Goal: Task Accomplishment & Management: Manage account settings

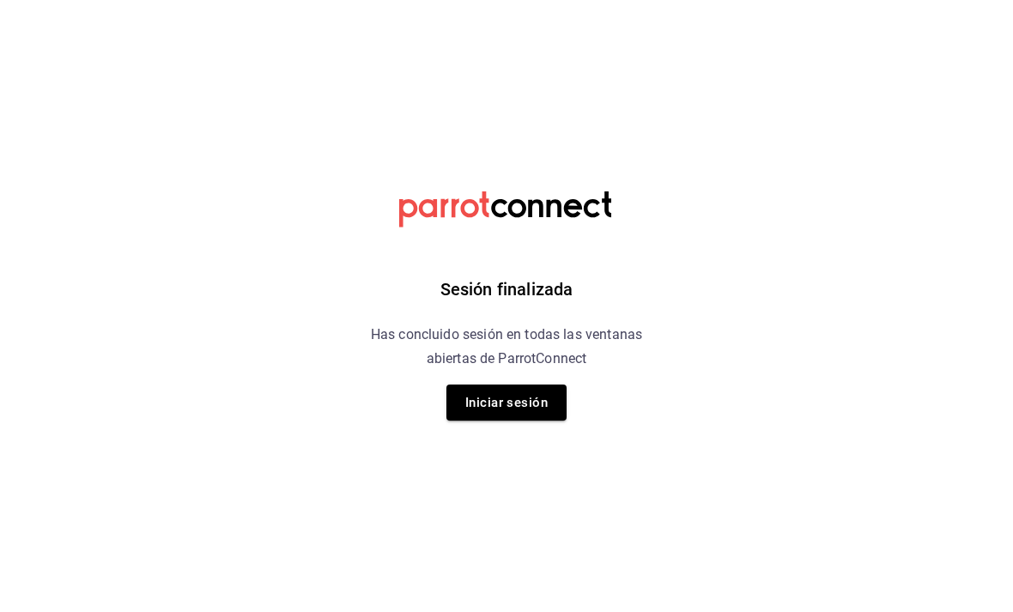
click at [521, 392] on button "Iniciar sesión" at bounding box center [507, 403] width 120 height 36
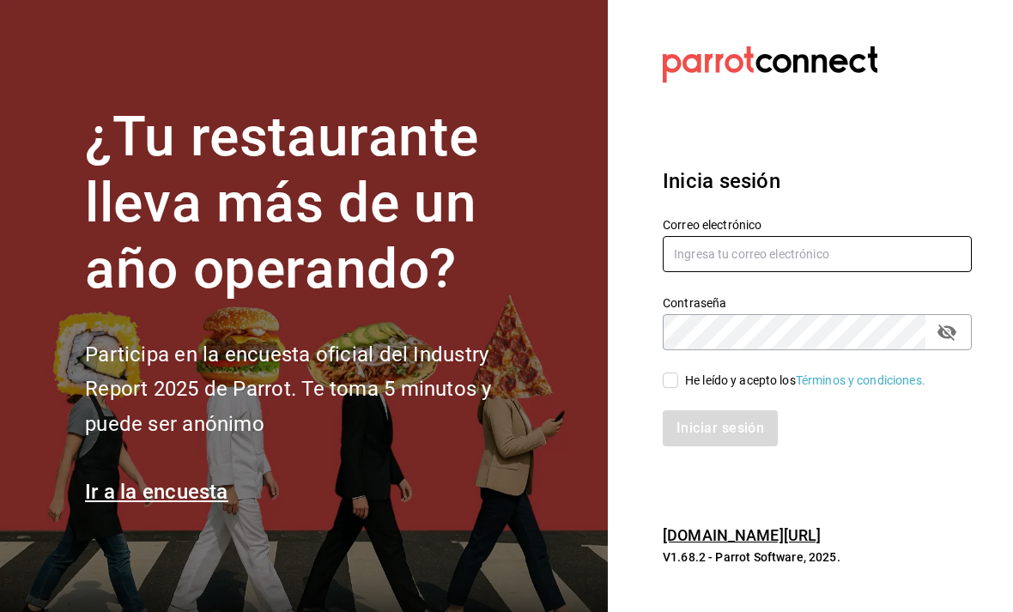
click at [776, 272] on input "text" at bounding box center [817, 254] width 309 height 36
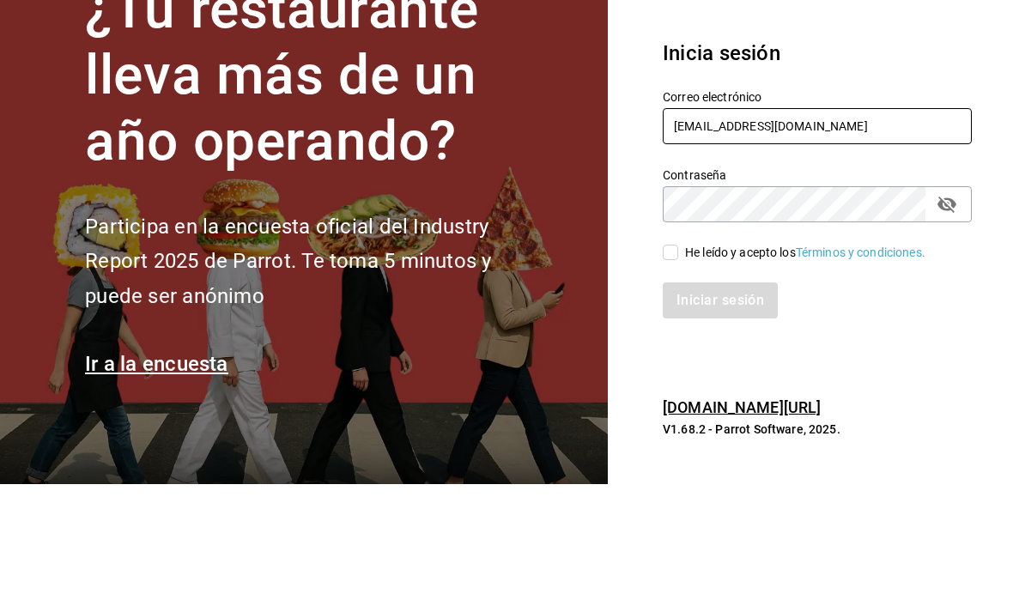
type input "[EMAIL_ADDRESS][DOMAIN_NAME]"
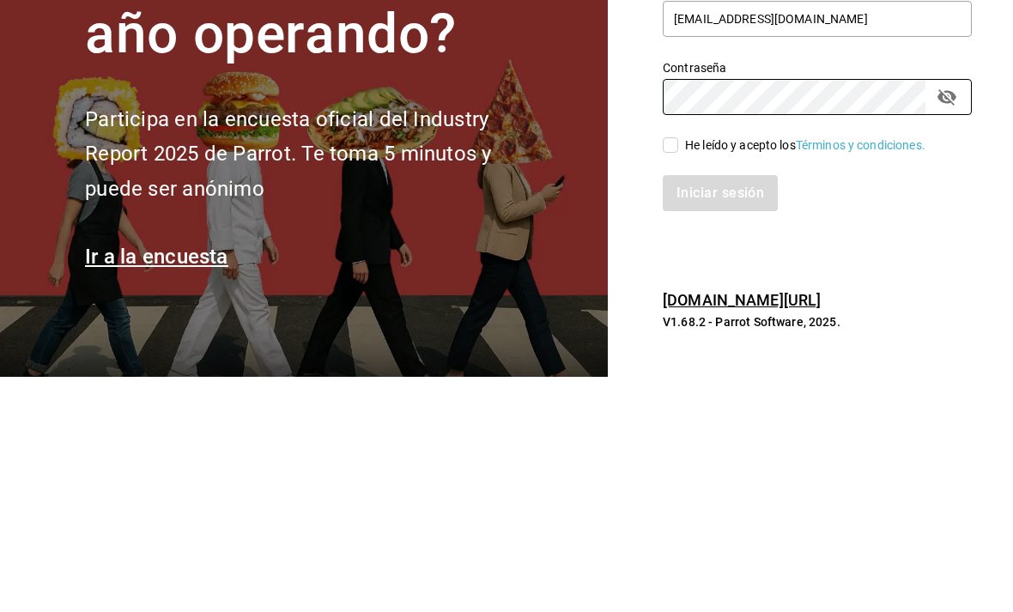
click at [673, 373] on input "He leído y acepto los Términos y condiciones." at bounding box center [670, 380] width 15 height 15
checkbox input "true"
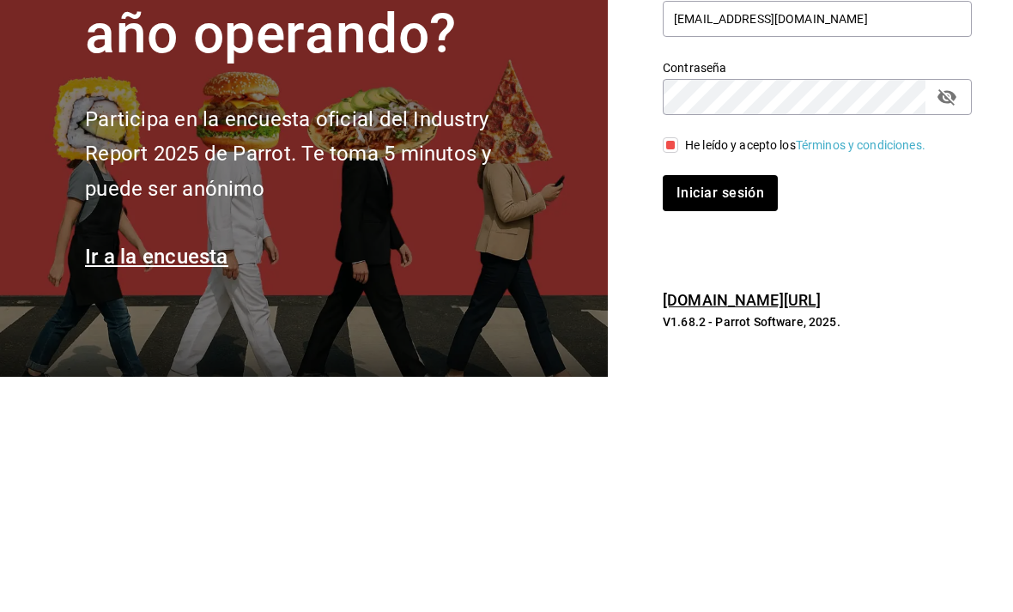
scroll to position [55, 0]
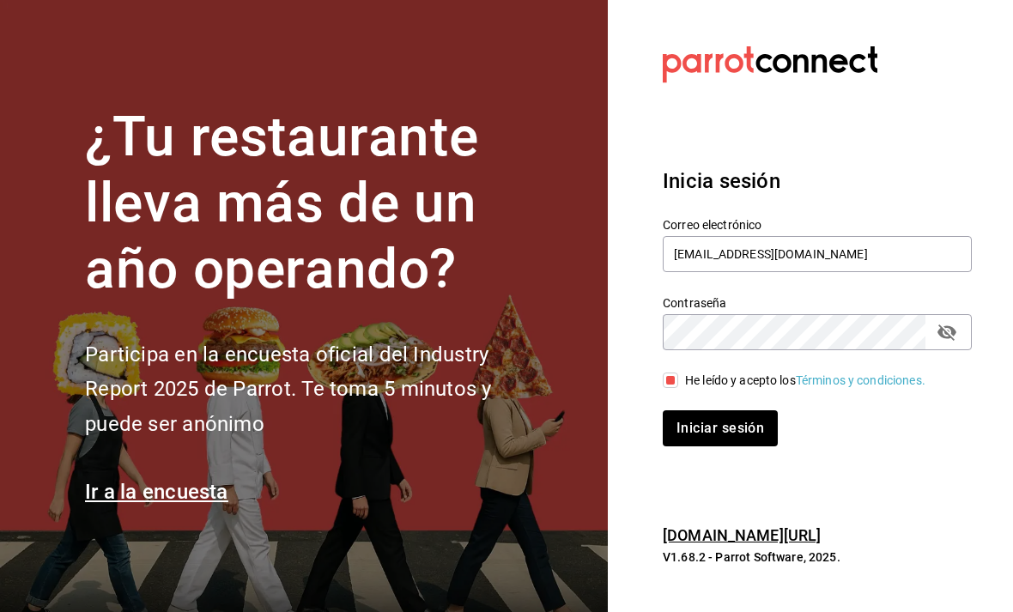
click at [961, 318] on button "passwordField" at bounding box center [947, 332] width 29 height 29
click at [742, 411] on button "Iniciar sesión" at bounding box center [721, 429] width 117 height 36
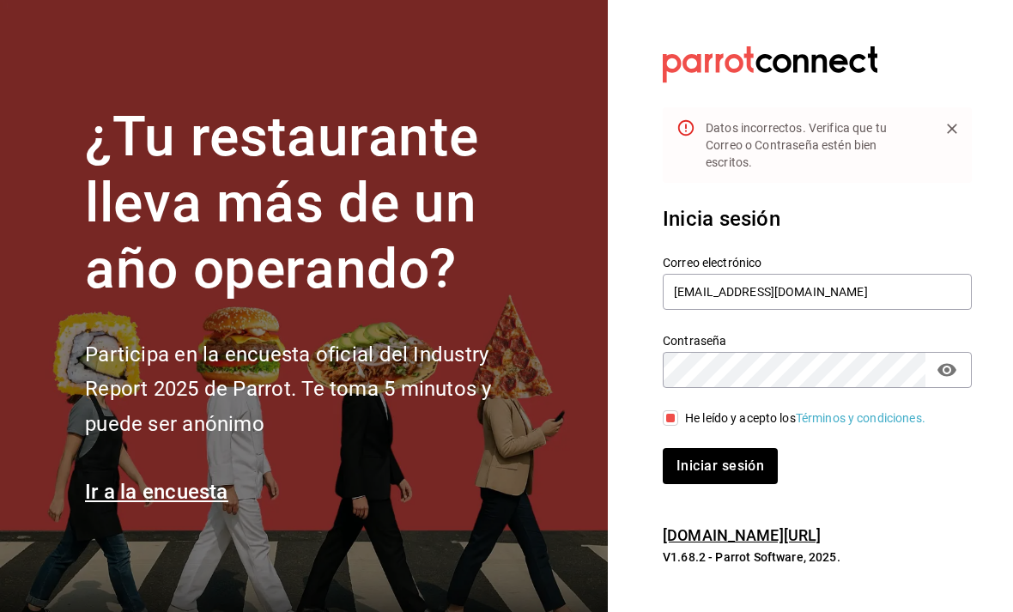
click at [730, 313] on div "Contraseña Contraseña" at bounding box center [807, 351] width 330 height 76
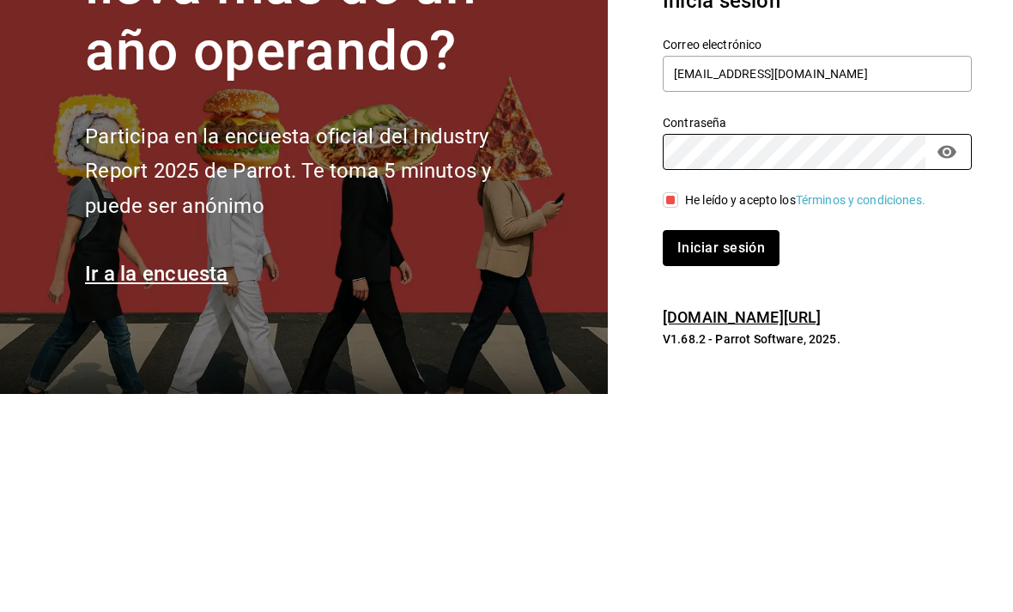
click at [722, 448] on button "Iniciar sesión" at bounding box center [721, 466] width 117 height 36
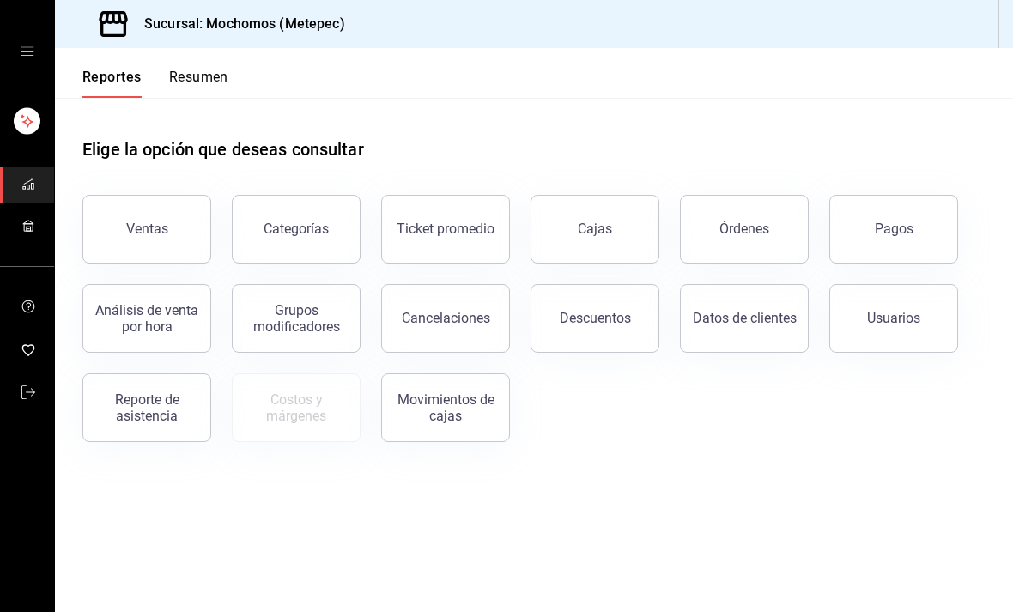
click at [763, 233] on div "Órdenes" at bounding box center [745, 229] width 50 height 16
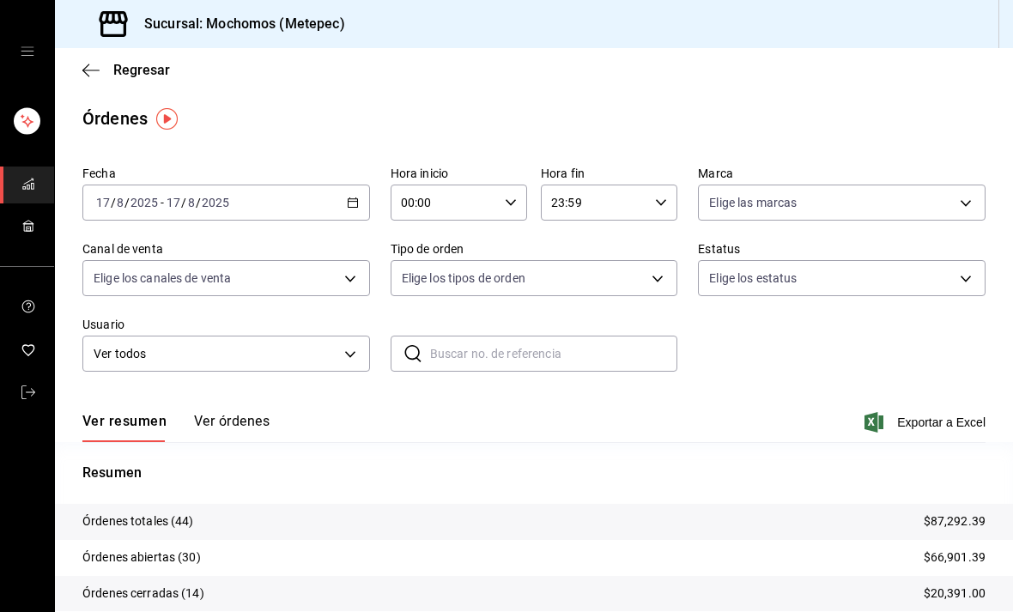
click at [357, 204] on \(Stroke\) "button" at bounding box center [353, 202] width 10 height 9
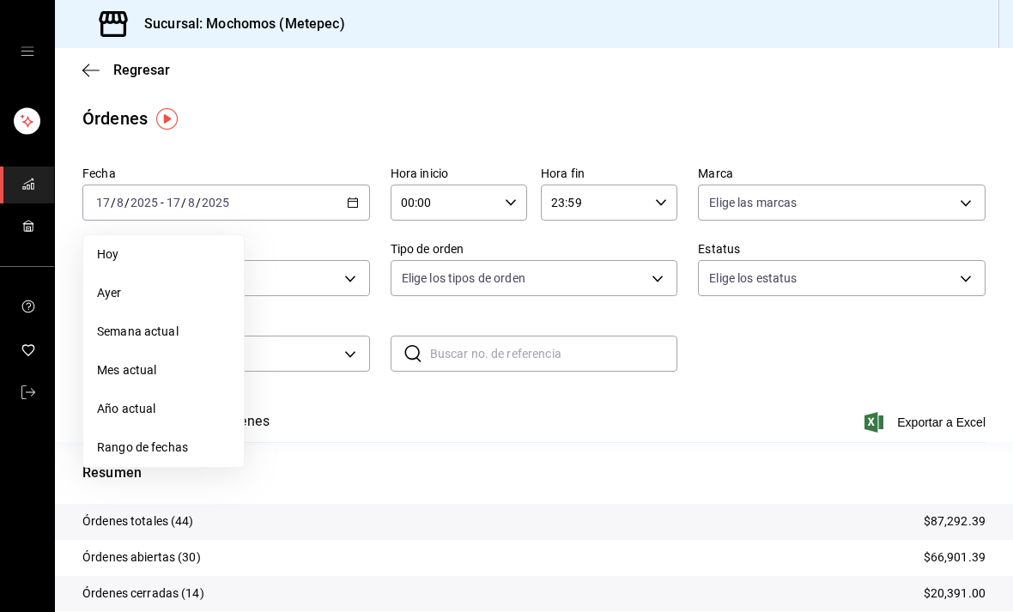
click at [184, 437] on li "Rango de fechas" at bounding box center [163, 448] width 161 height 39
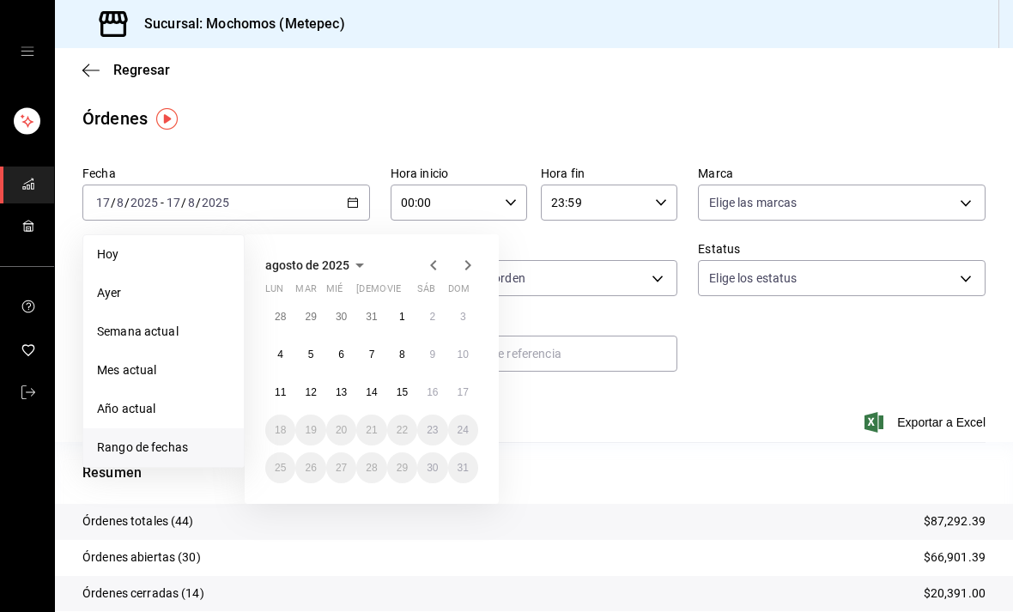
click at [465, 361] on abbr "10" at bounding box center [463, 355] width 11 height 12
click at [464, 360] on abbr "10" at bounding box center [463, 355] width 11 height 12
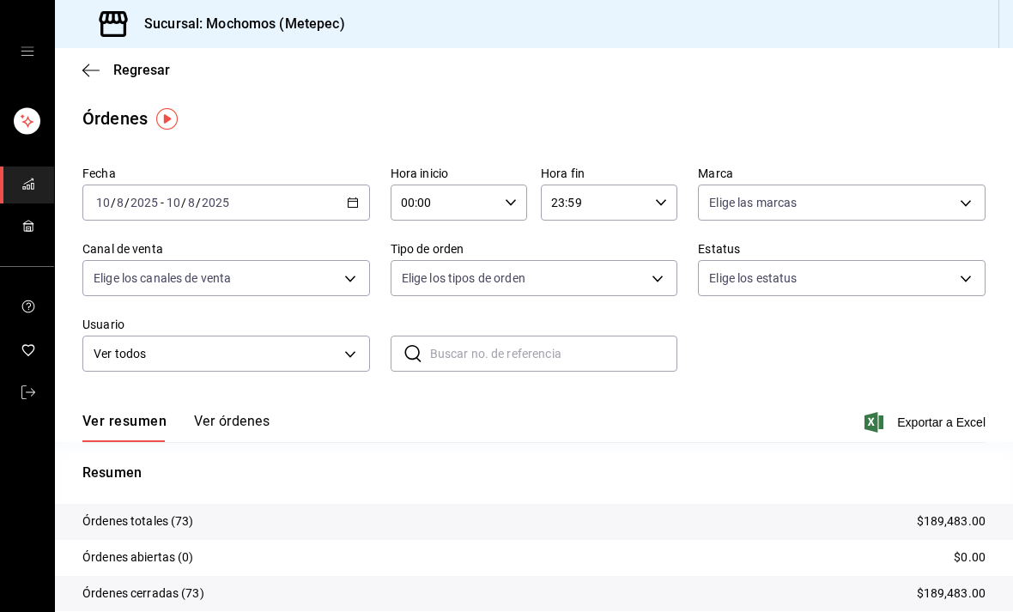
click at [238, 425] on button "Ver órdenes" at bounding box center [232, 427] width 76 height 29
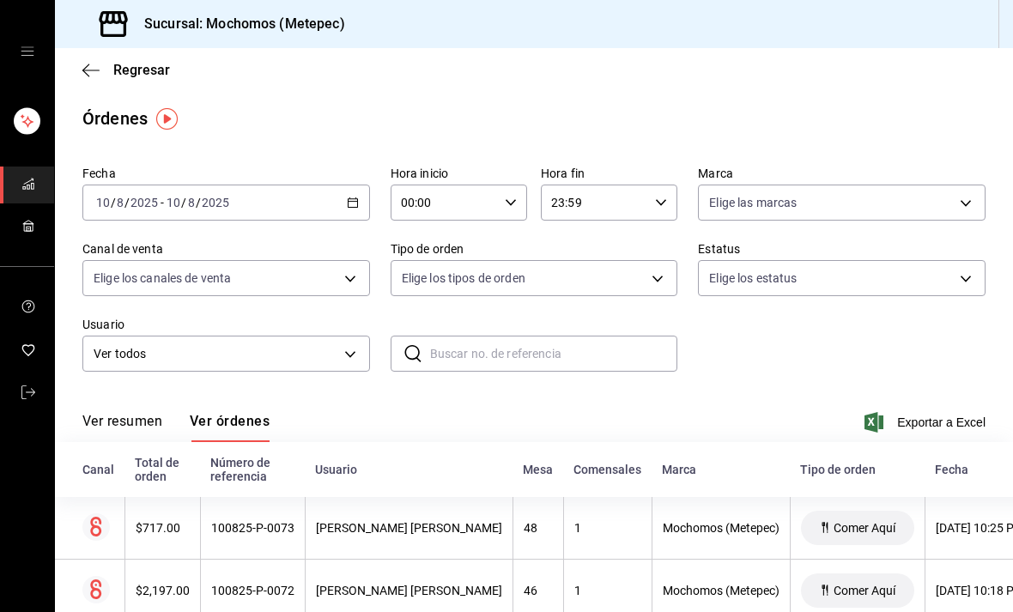
click at [726, 417] on div "Ver resumen Ver órdenes Exportar a Excel" at bounding box center [533, 417] width 903 height 50
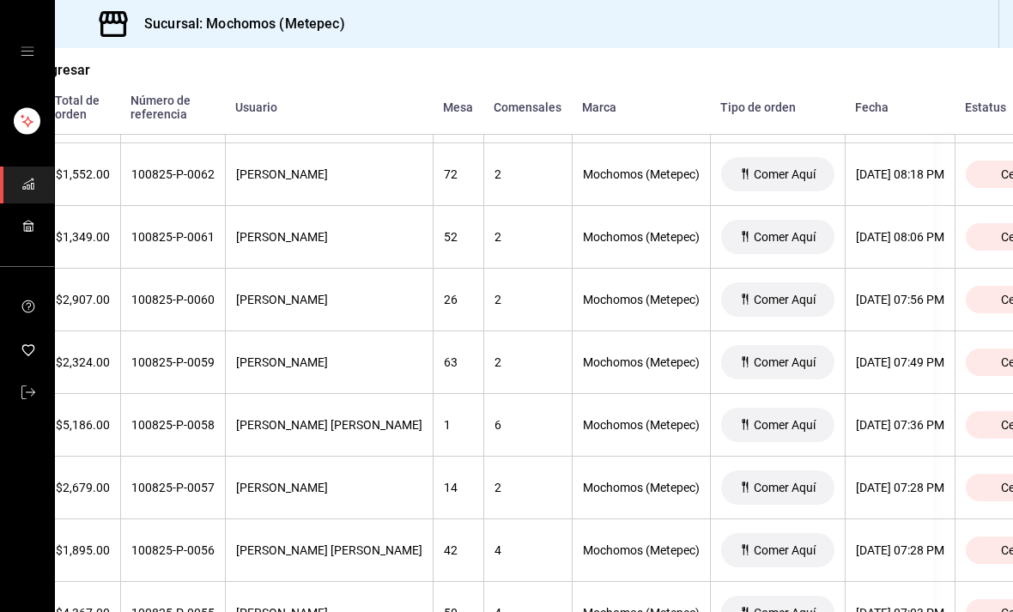
scroll to position [1081, 63]
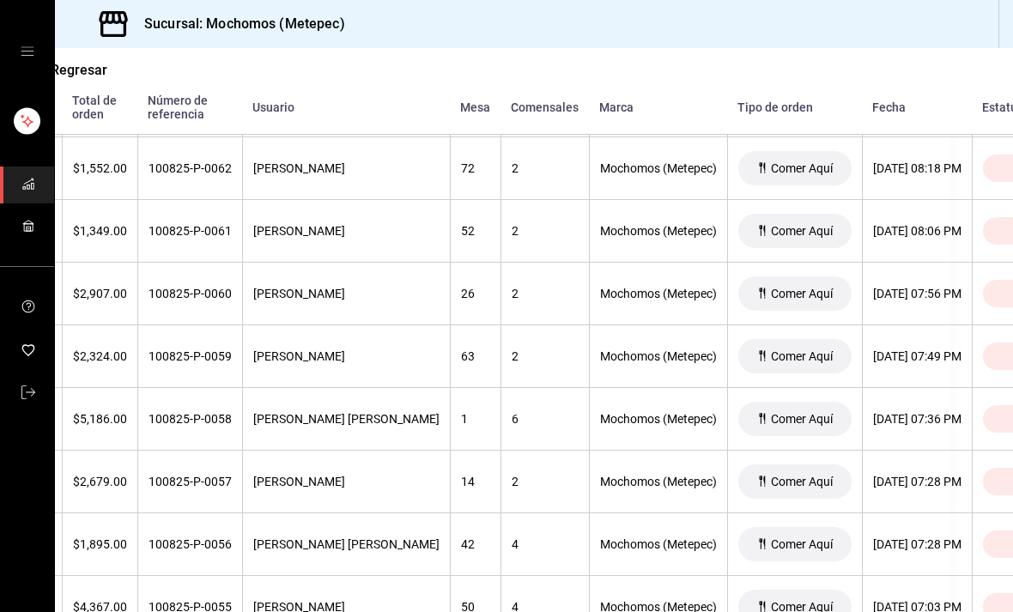
click at [362, 504] on th "Alicia Muñoz Hatadi" at bounding box center [346, 482] width 208 height 63
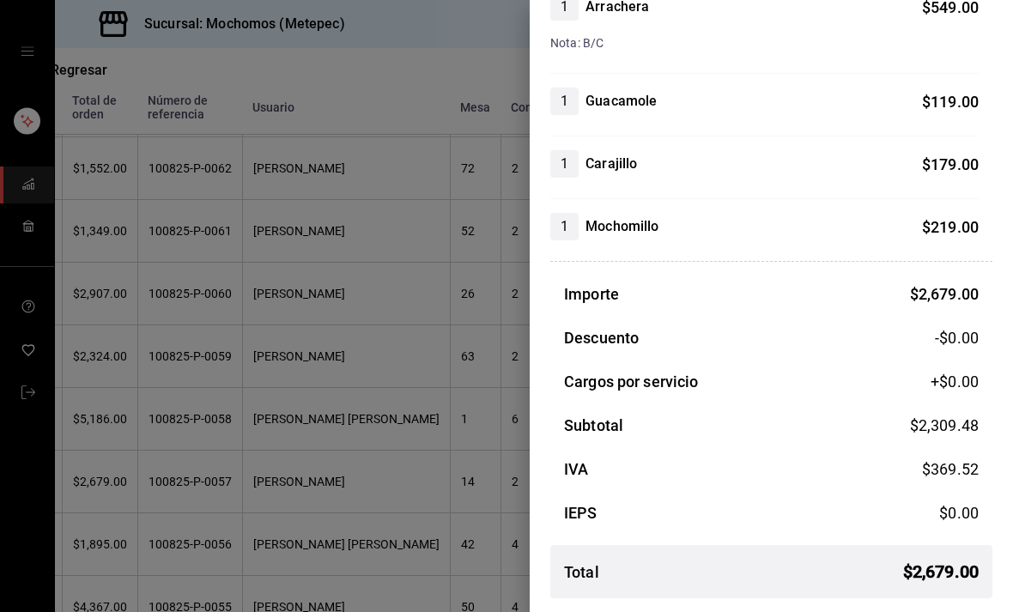
click at [471, 474] on div at bounding box center [506, 306] width 1013 height 612
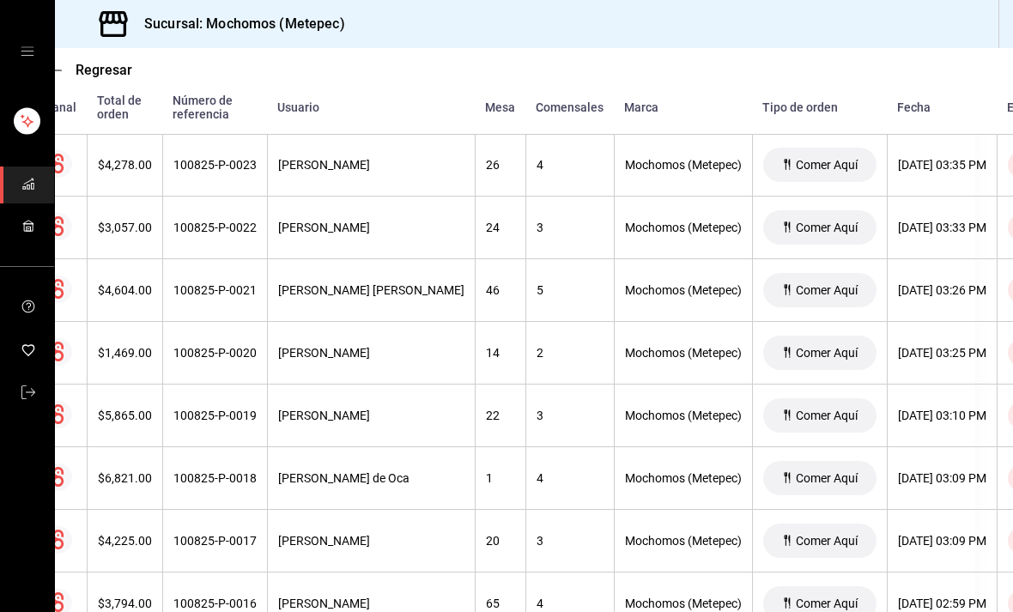
scroll to position [3549, 32]
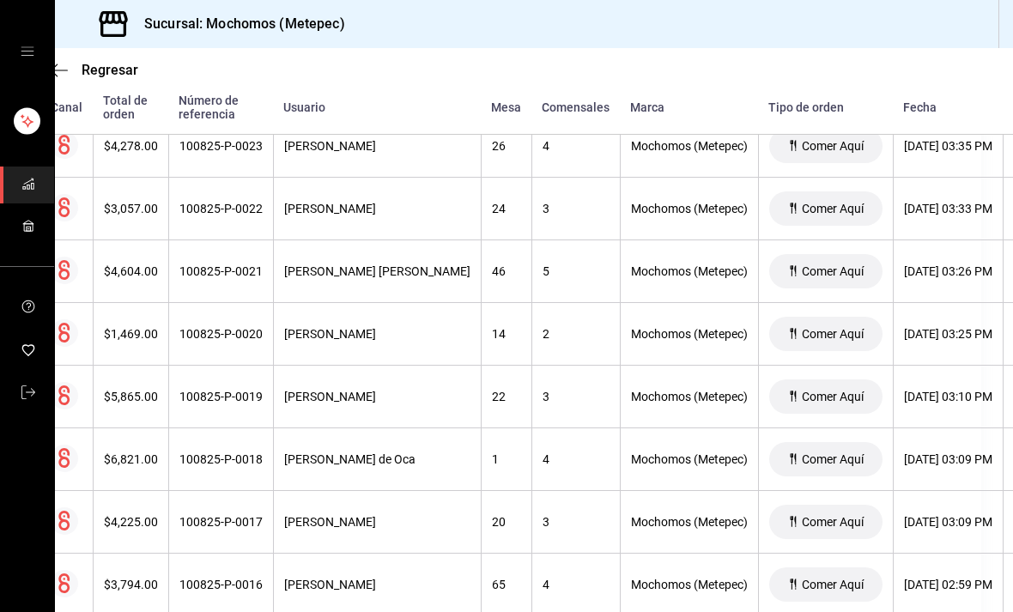
click at [396, 346] on th "Alicia Muñoz Hatadi" at bounding box center [377, 334] width 208 height 63
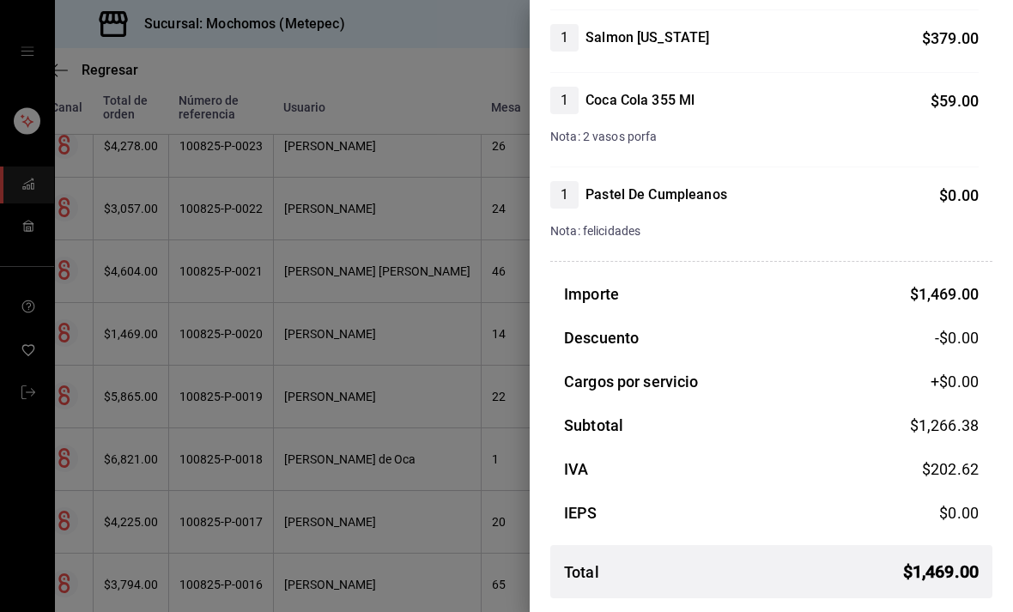
click at [381, 479] on div at bounding box center [506, 306] width 1013 height 612
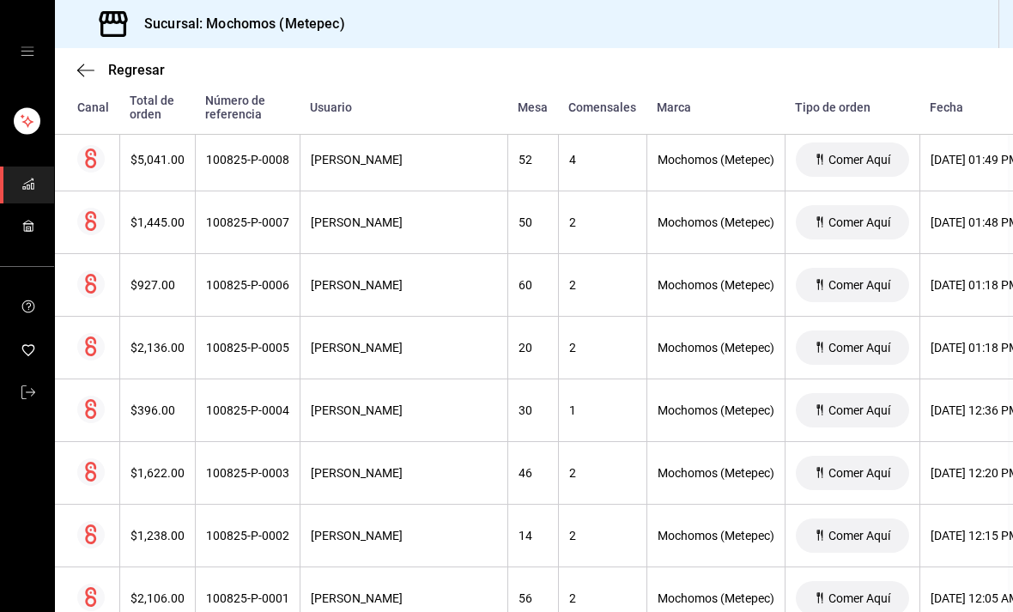
scroll to position [4474, 5]
click at [619, 537] on div "2" at bounding box center [602, 537] width 67 height 14
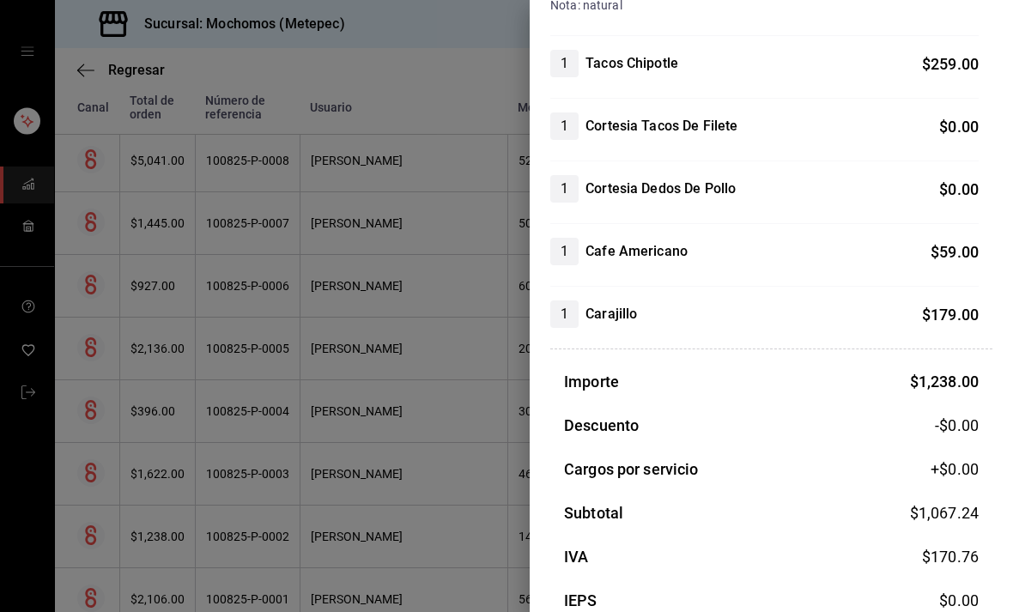
scroll to position [606, 0]
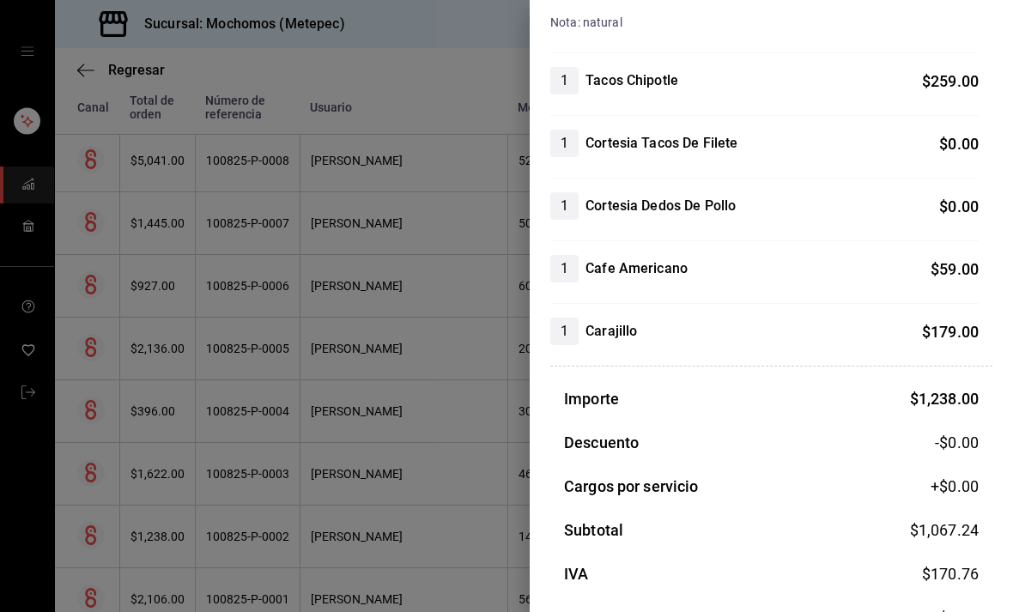
click at [383, 520] on div at bounding box center [506, 306] width 1013 height 612
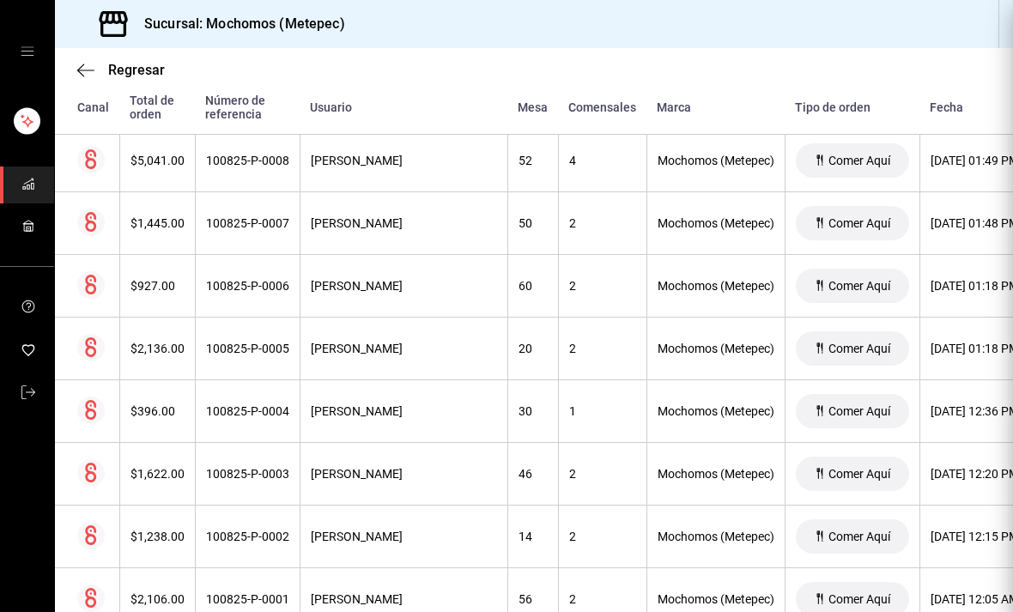
scroll to position [0, 0]
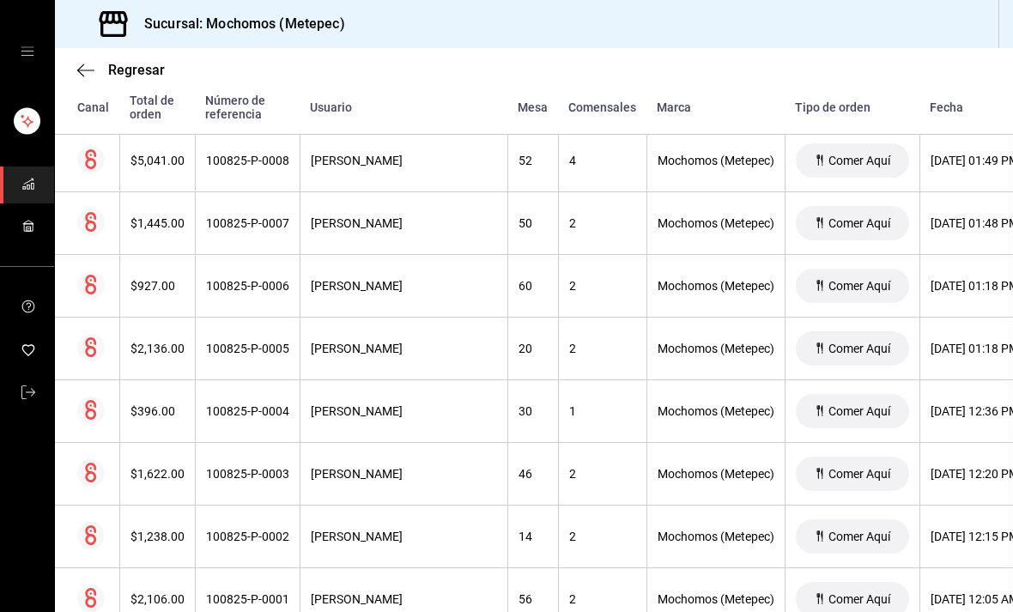
click at [321, 599] on div "Oscar Gonzalez Toribio" at bounding box center [404, 600] width 186 height 14
